Goal: Information Seeking & Learning: Check status

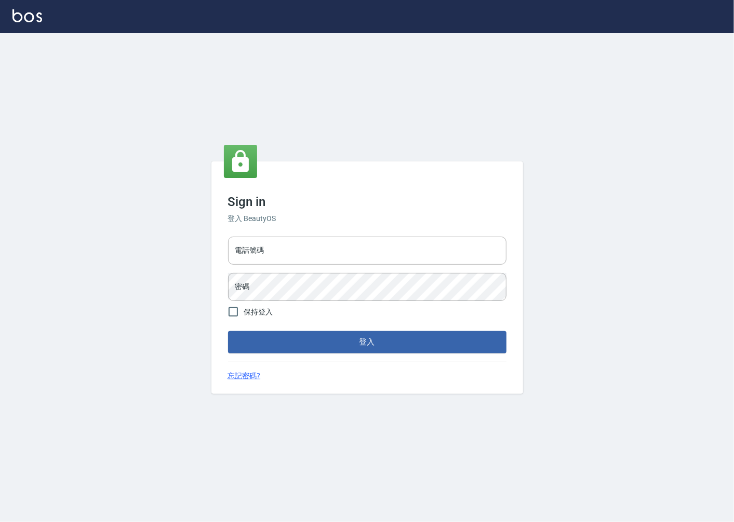
type input "0918920985"
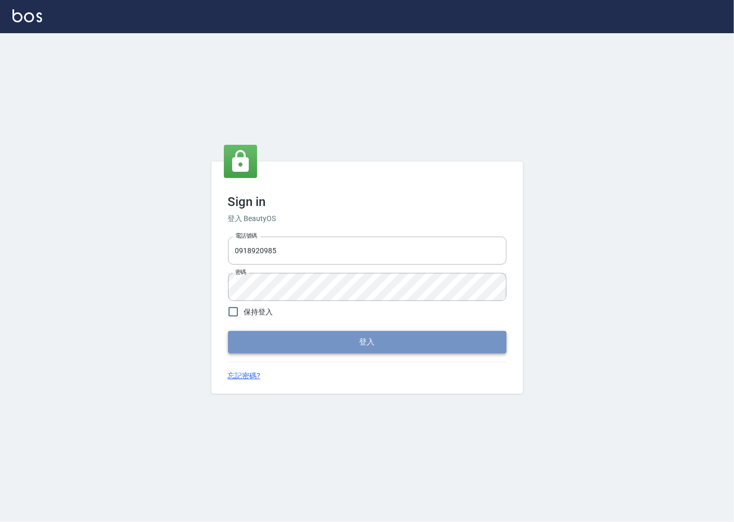
click at [343, 348] on button "登入" at bounding box center [367, 342] width 278 height 22
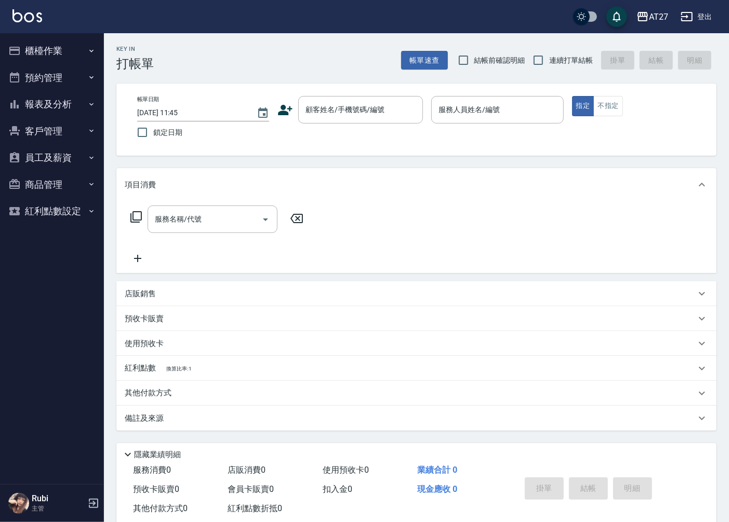
click at [377, 197] on div "項目消費" at bounding box center [416, 184] width 600 height 33
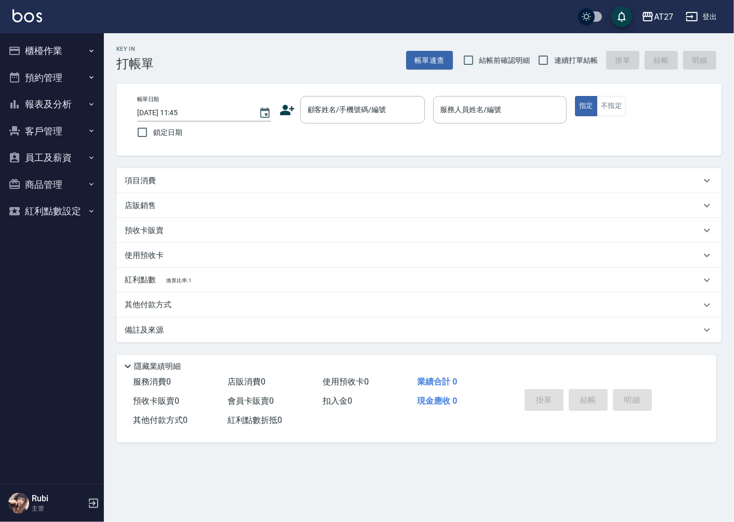
drag, startPoint x: 132, startPoint y: 182, endPoint x: 136, endPoint y: 173, distance: 10.0
click at [133, 182] on p "項目消費" at bounding box center [140, 181] width 31 height 11
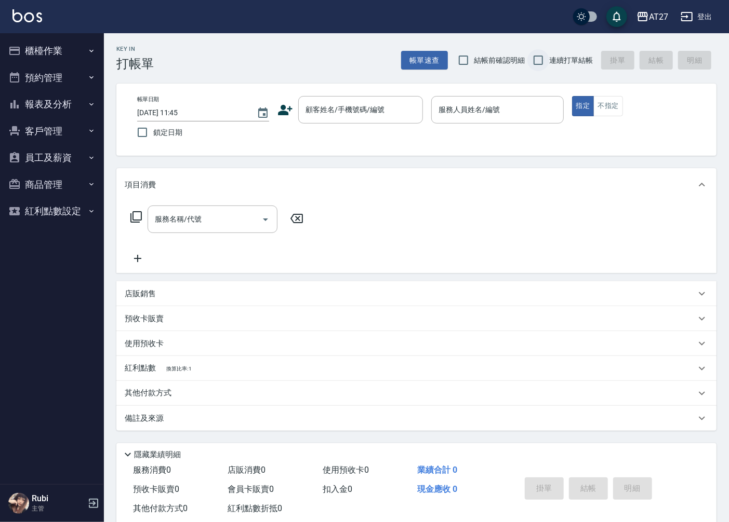
click at [532, 65] on input "連續打單結帳" at bounding box center [538, 60] width 22 height 22
checkbox input "true"
click at [71, 49] on button "櫃檯作業" at bounding box center [52, 50] width 96 height 27
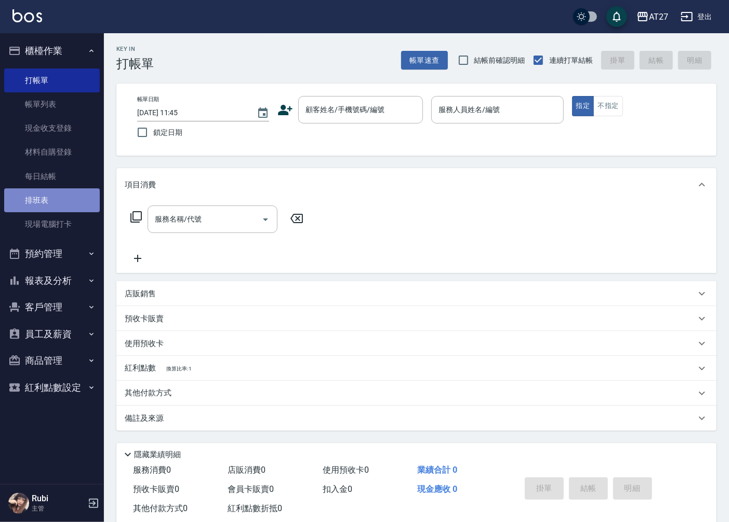
click at [51, 195] on link "排班表" at bounding box center [52, 201] width 96 height 24
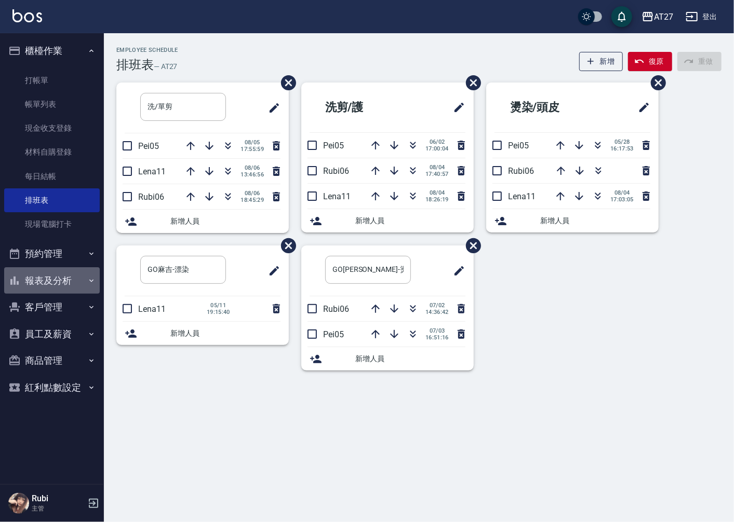
click at [69, 287] on button "報表及分析" at bounding box center [52, 280] width 96 height 27
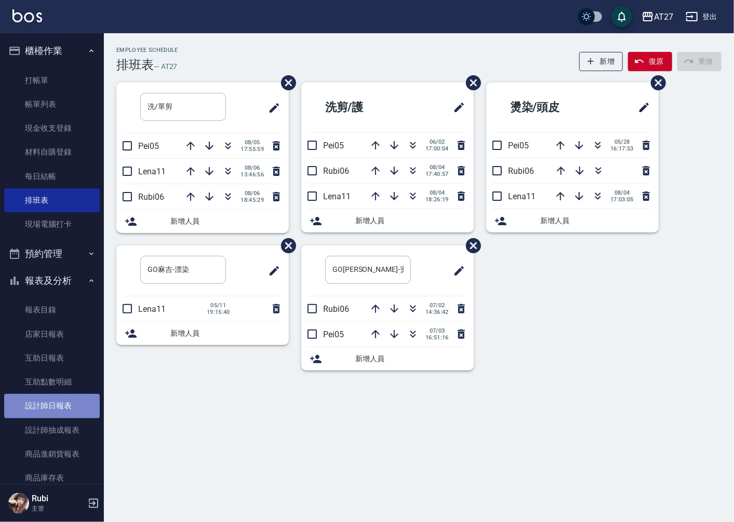
click at [52, 396] on link "設計師日報表" at bounding box center [52, 406] width 96 height 24
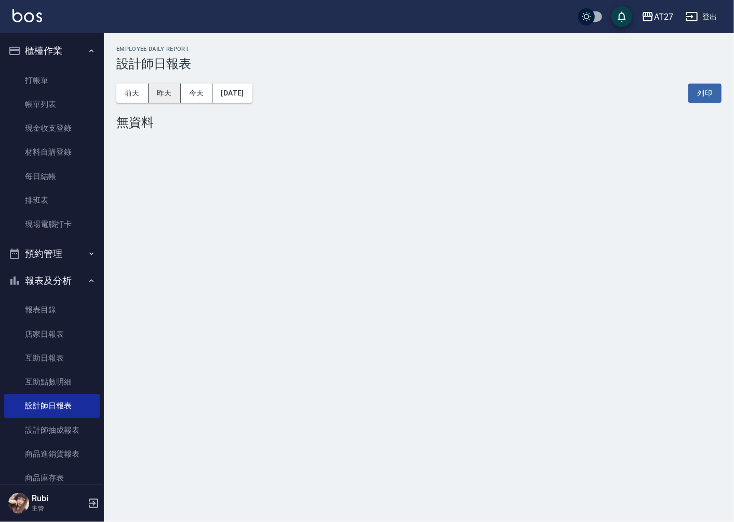
click at [161, 92] on button "昨天" at bounding box center [165, 93] width 32 height 19
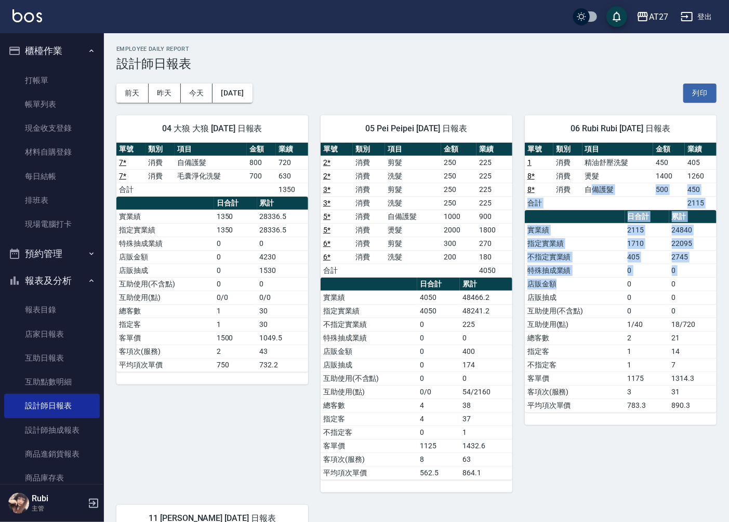
drag, startPoint x: 596, startPoint y: 223, endPoint x: 604, endPoint y: 300, distance: 77.3
click at [604, 300] on div "單號 類別 項目 金額 業績 1 消費 精油舒壓洗髮 450 405 8 * 消費 燙髮 1400 1260 8 * 消費 自備護髮 500 450 合計 2…" at bounding box center [621, 278] width 192 height 270
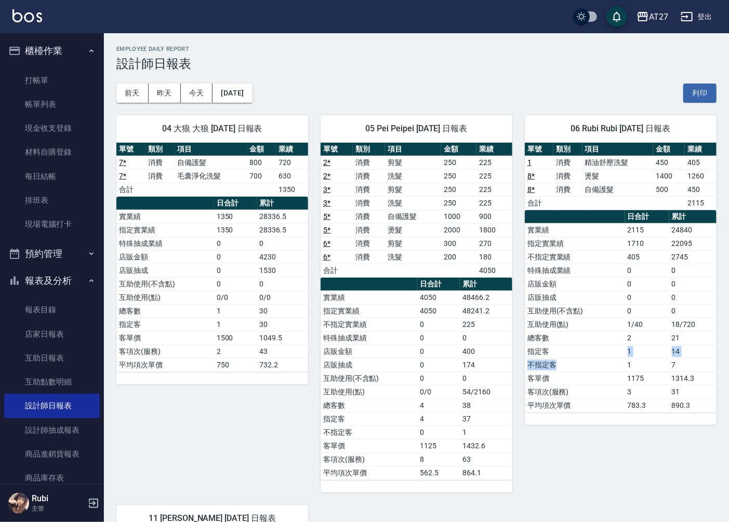
drag, startPoint x: 604, startPoint y: 300, endPoint x: 597, endPoint y: 346, distance: 46.2
click at [597, 346] on tbody "實業績 2115 24840 指定實業績 1710 22095 不指定實業績 405 2745 特殊抽成業績 0 0 店販金額 0 0 店販抽成 0 0 互助…" at bounding box center [621, 317] width 192 height 189
drag, startPoint x: 597, startPoint y: 346, endPoint x: 574, endPoint y: 291, distance: 59.6
click at [574, 291] on tbody "實業績 2115 24840 指定實業績 1710 22095 不指定實業績 405 2745 特殊抽成業績 0 0 店販金額 0 0 店販抽成 0 0 互助…" at bounding box center [621, 317] width 192 height 189
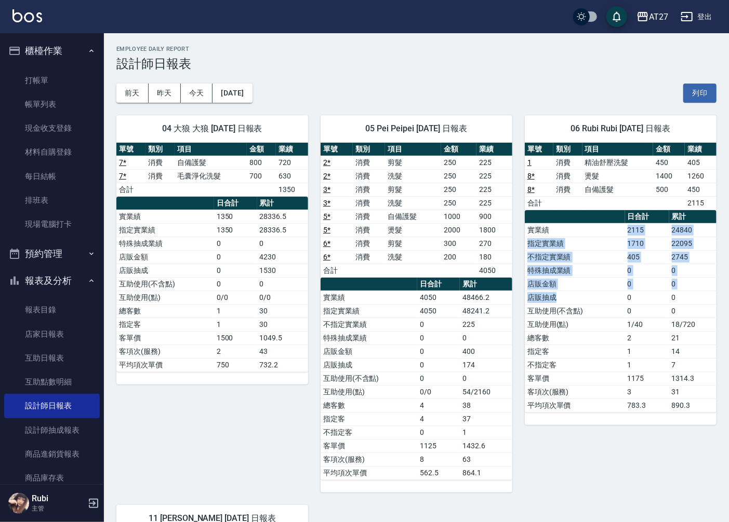
drag, startPoint x: 574, startPoint y: 291, endPoint x: 610, endPoint y: 312, distance: 41.7
click at [610, 312] on tbody "實業績 2115 24840 指定實業績 1710 22095 不指定實業績 405 2745 特殊抽成業績 0 0 店販金額 0 0 店販抽成 0 0 互助…" at bounding box center [621, 317] width 192 height 189
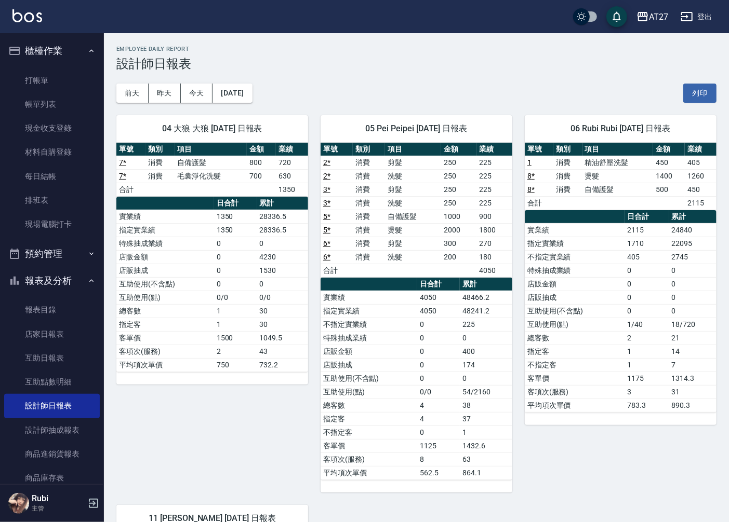
drag, startPoint x: 610, startPoint y: 312, endPoint x: 611, endPoint y: 338, distance: 26.0
click at [611, 338] on td "總客數" at bounding box center [575, 338] width 100 height 14
